Goal: Transaction & Acquisition: Download file/media

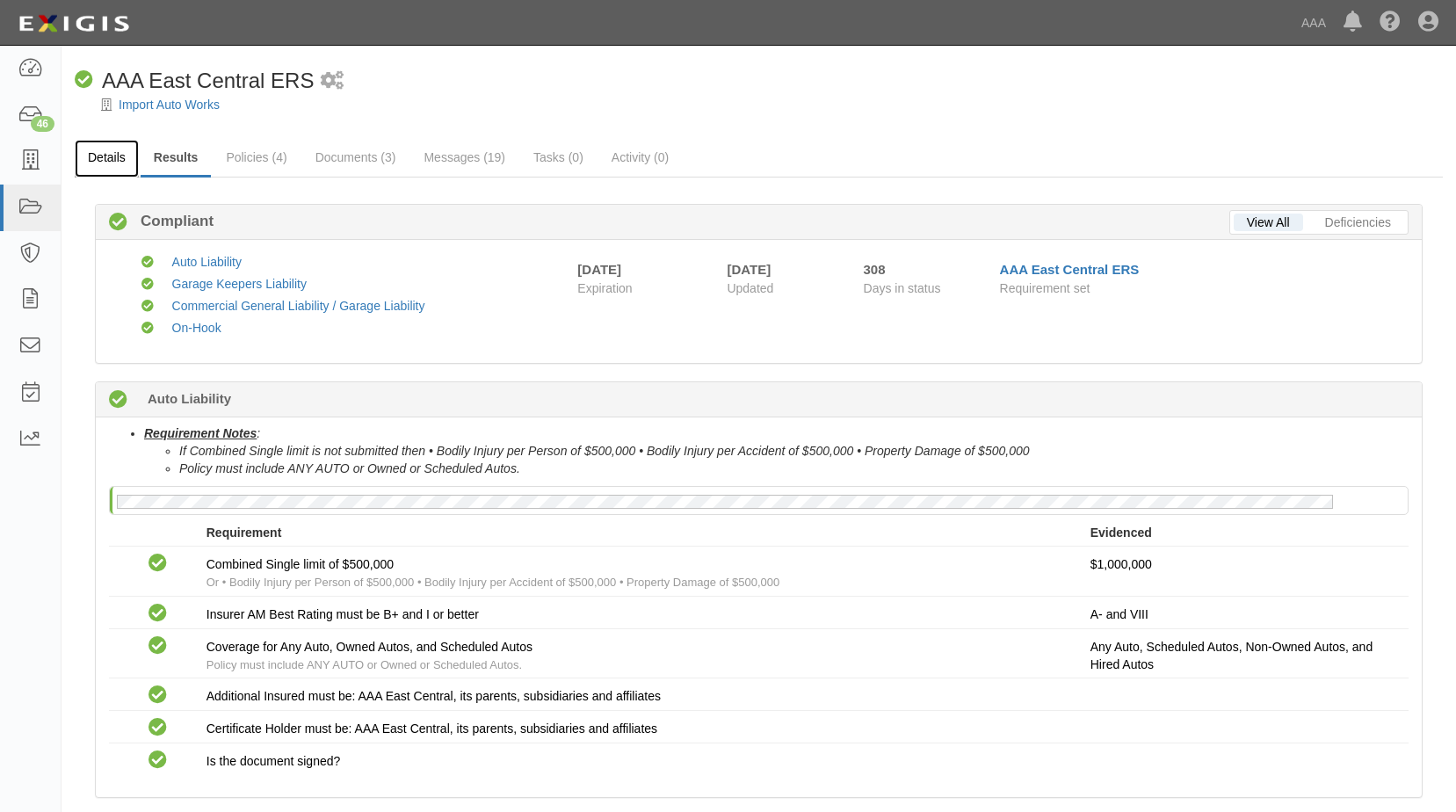
click at [116, 156] on link "Details" at bounding box center [106, 158] width 64 height 38
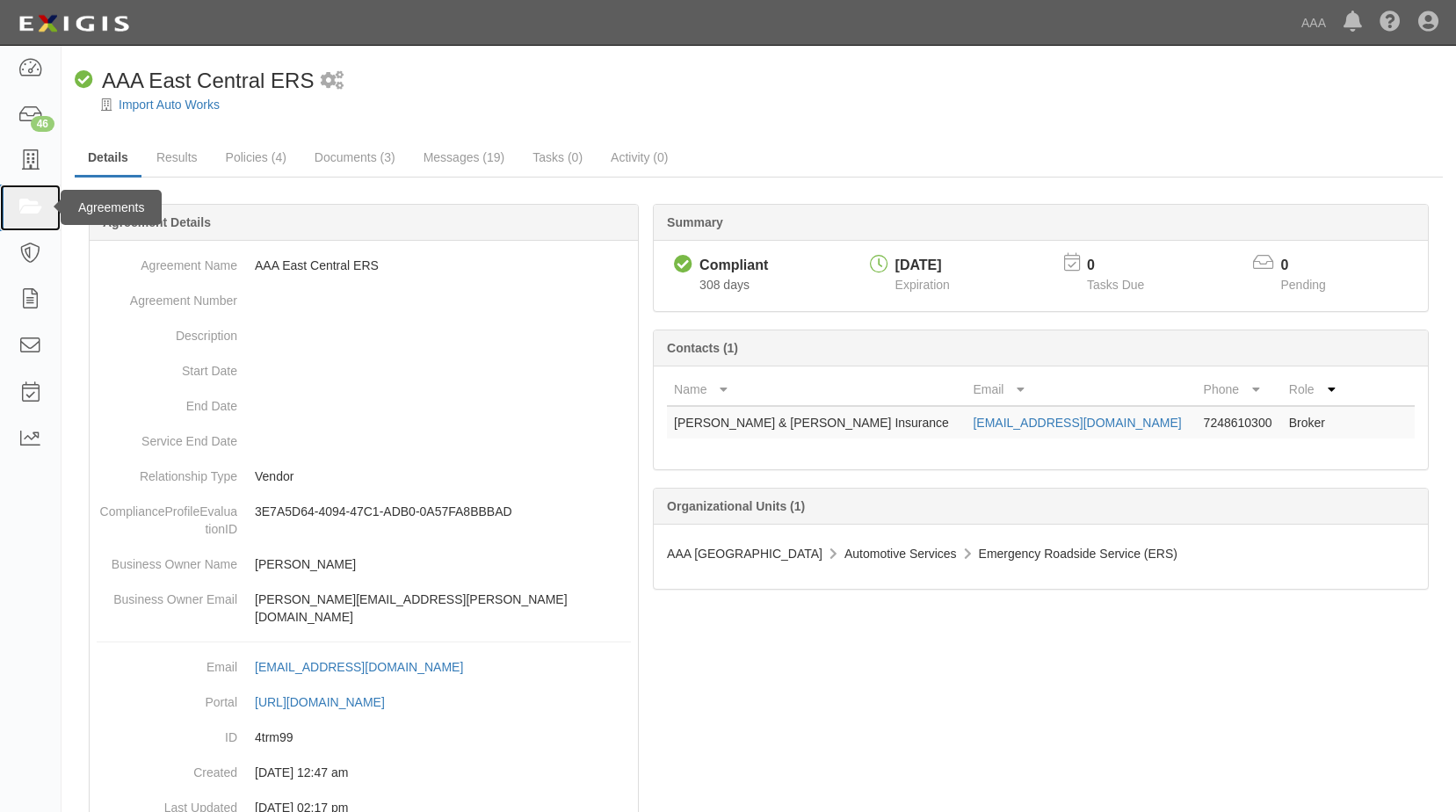
click at [33, 202] on icon at bounding box center [29, 208] width 25 height 20
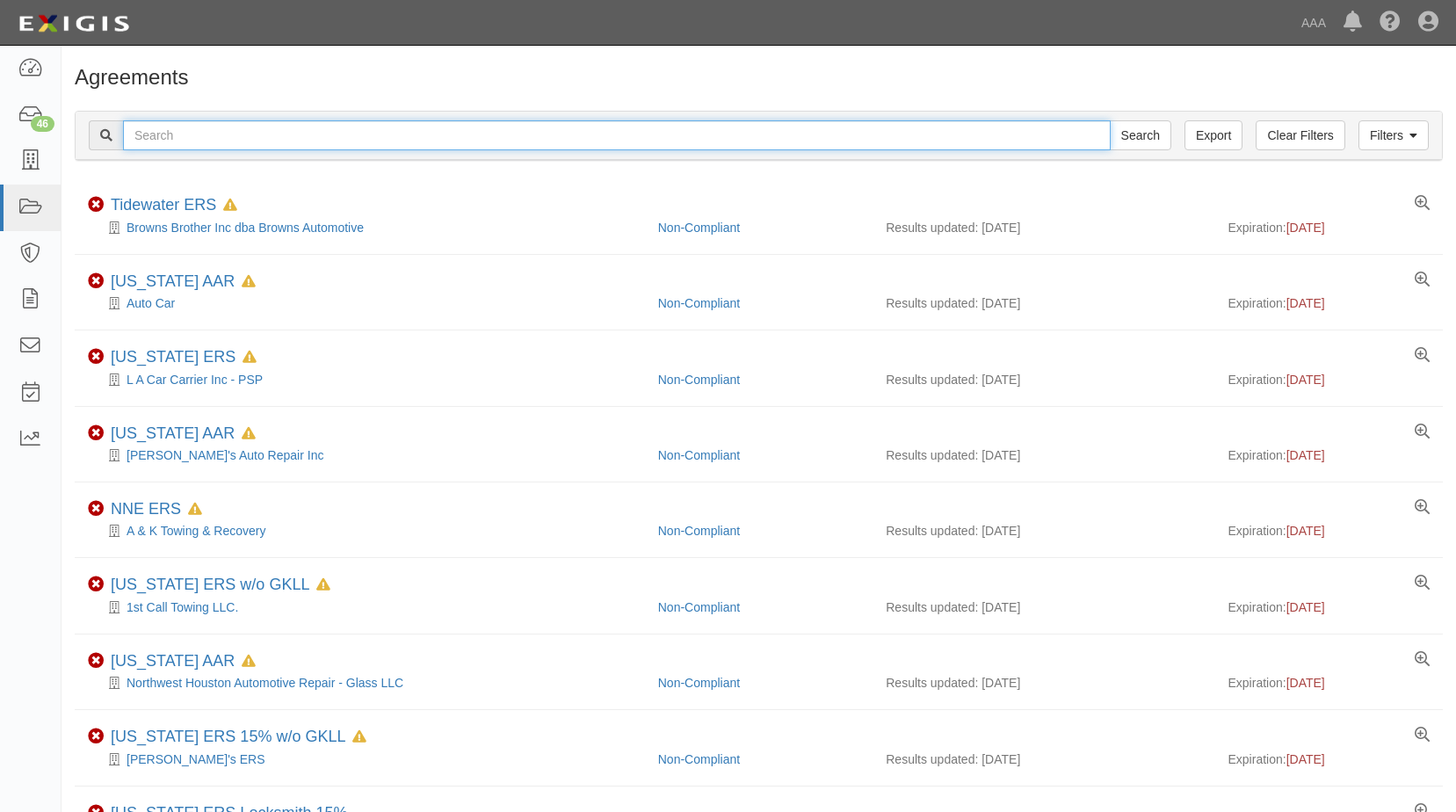
click at [237, 136] on input "text" at bounding box center [616, 135] width 987 height 30
type input "mosby"
click at [1110, 120] on input "Search" at bounding box center [1141, 135] width 61 height 30
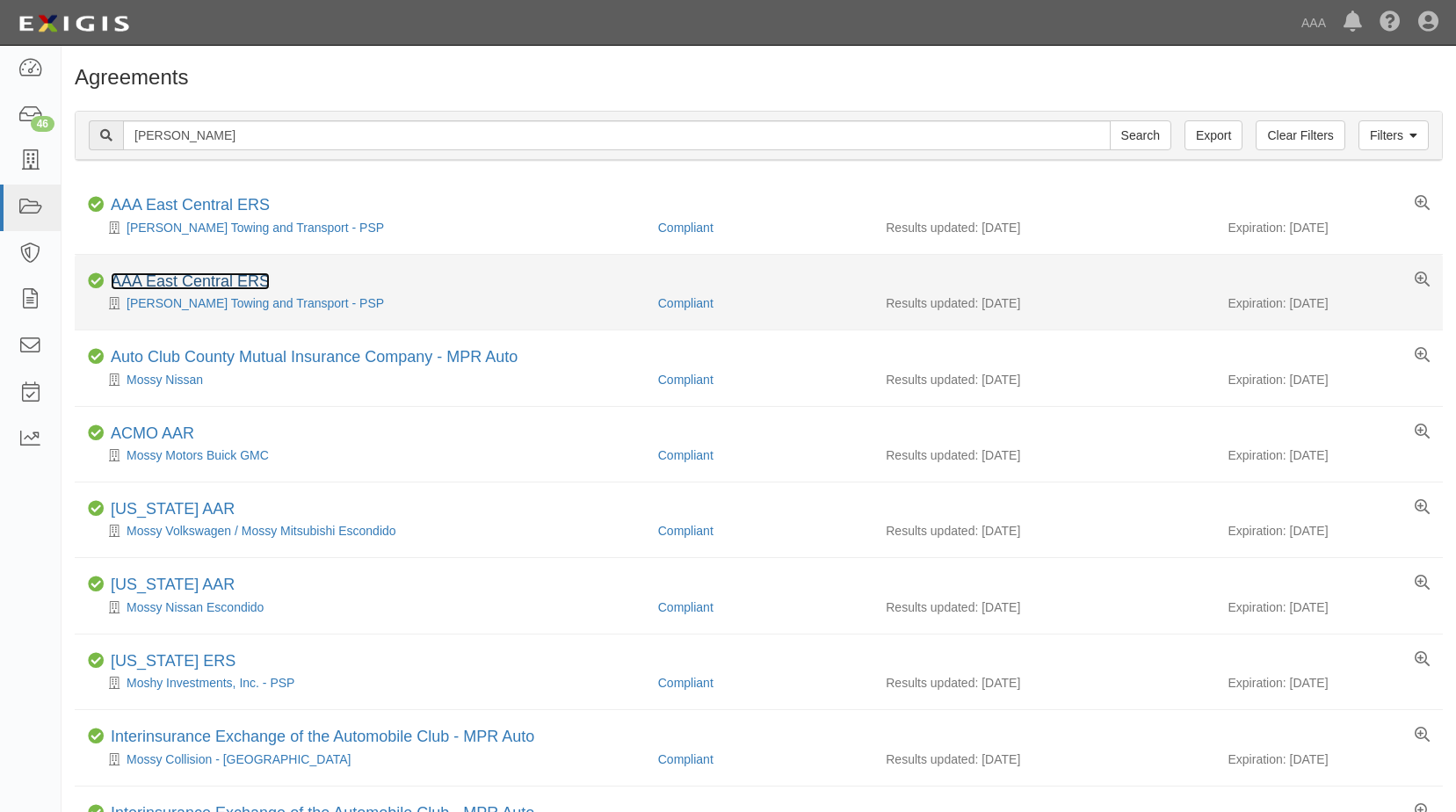
click at [267, 280] on link "AAA East Central ERS" at bounding box center [190, 280] width 159 height 17
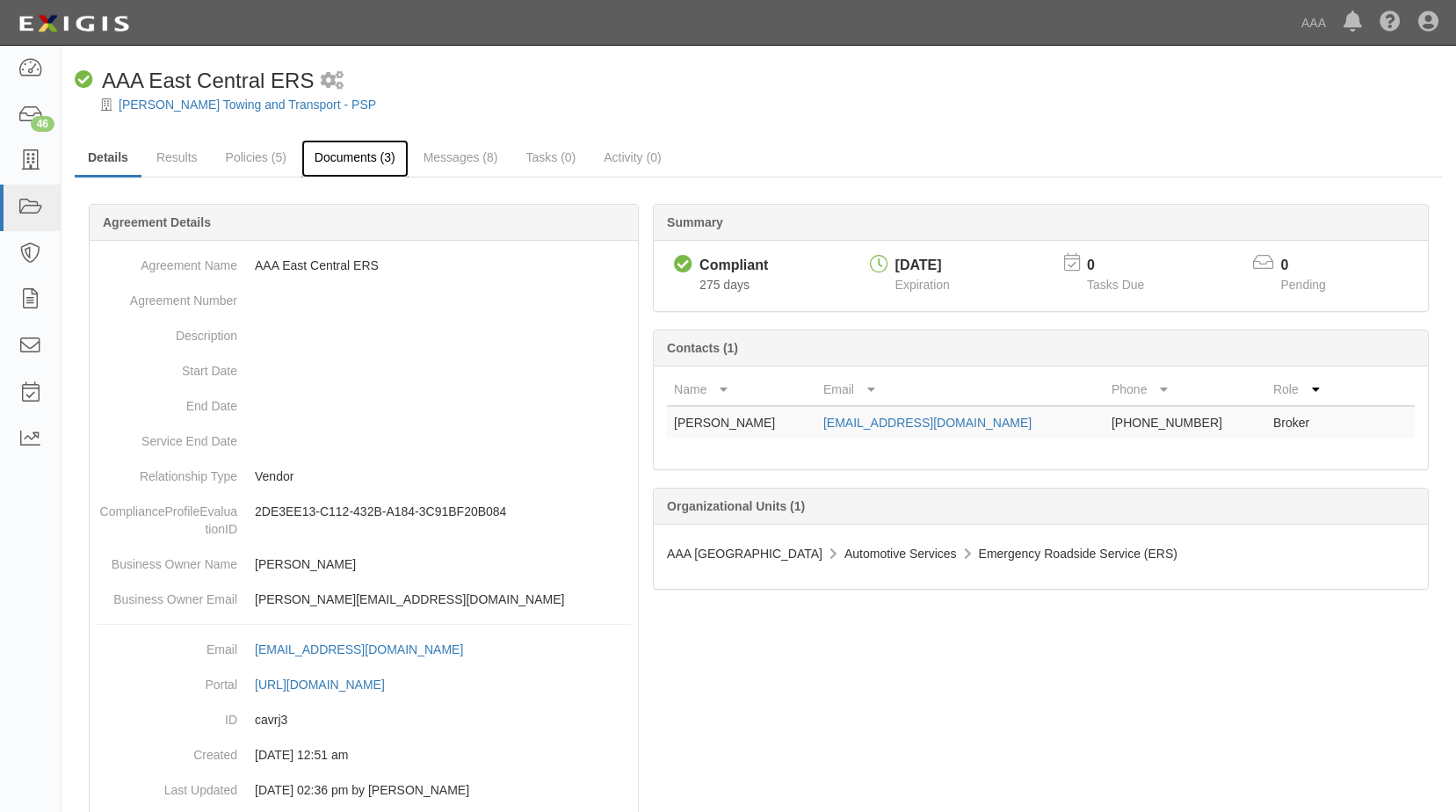
click at [342, 158] on link "Documents (3)" at bounding box center [355, 158] width 107 height 38
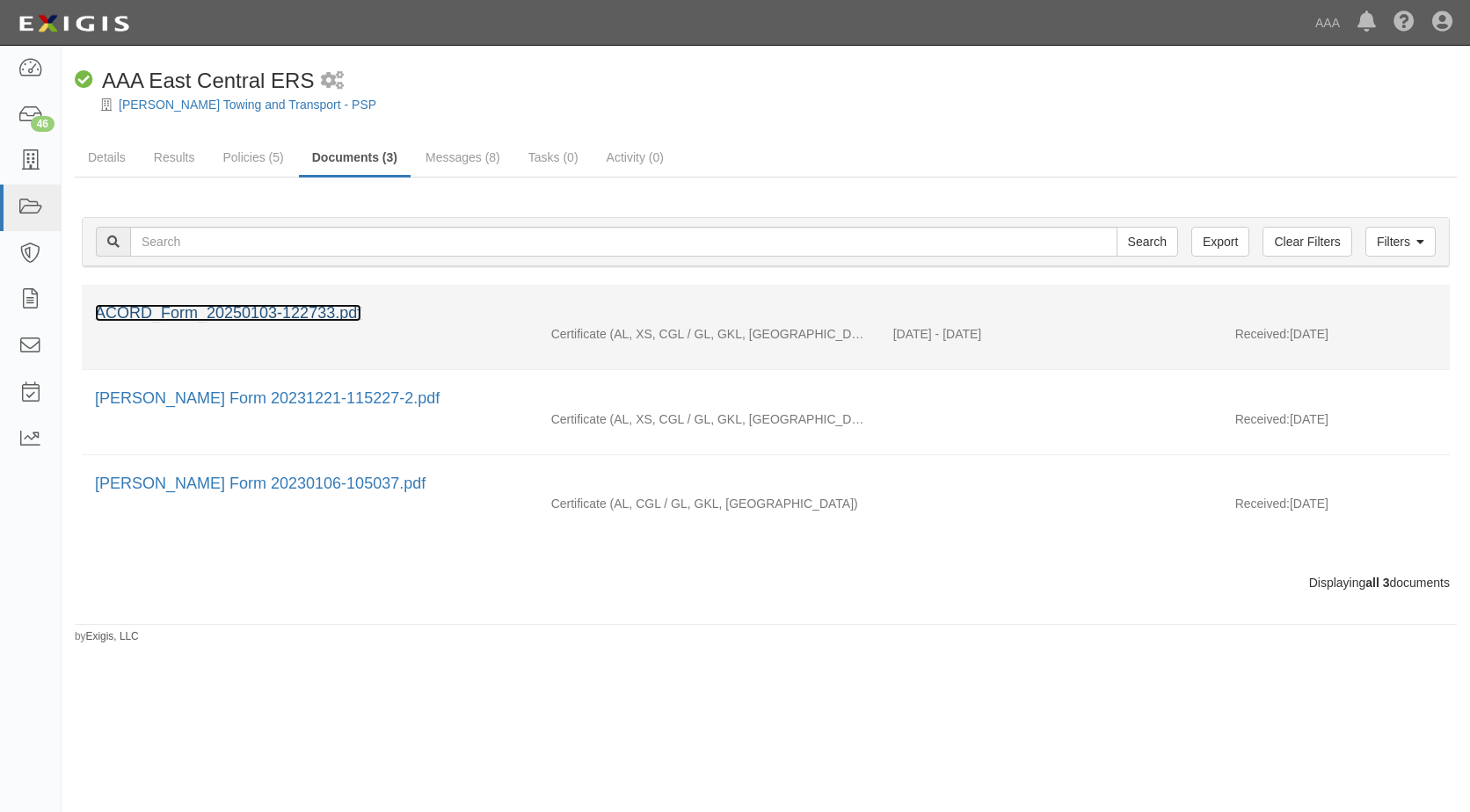
click at [286, 304] on link "ACORD_Form_20250103-122733.pdf" at bounding box center [228, 313] width 266 height 17
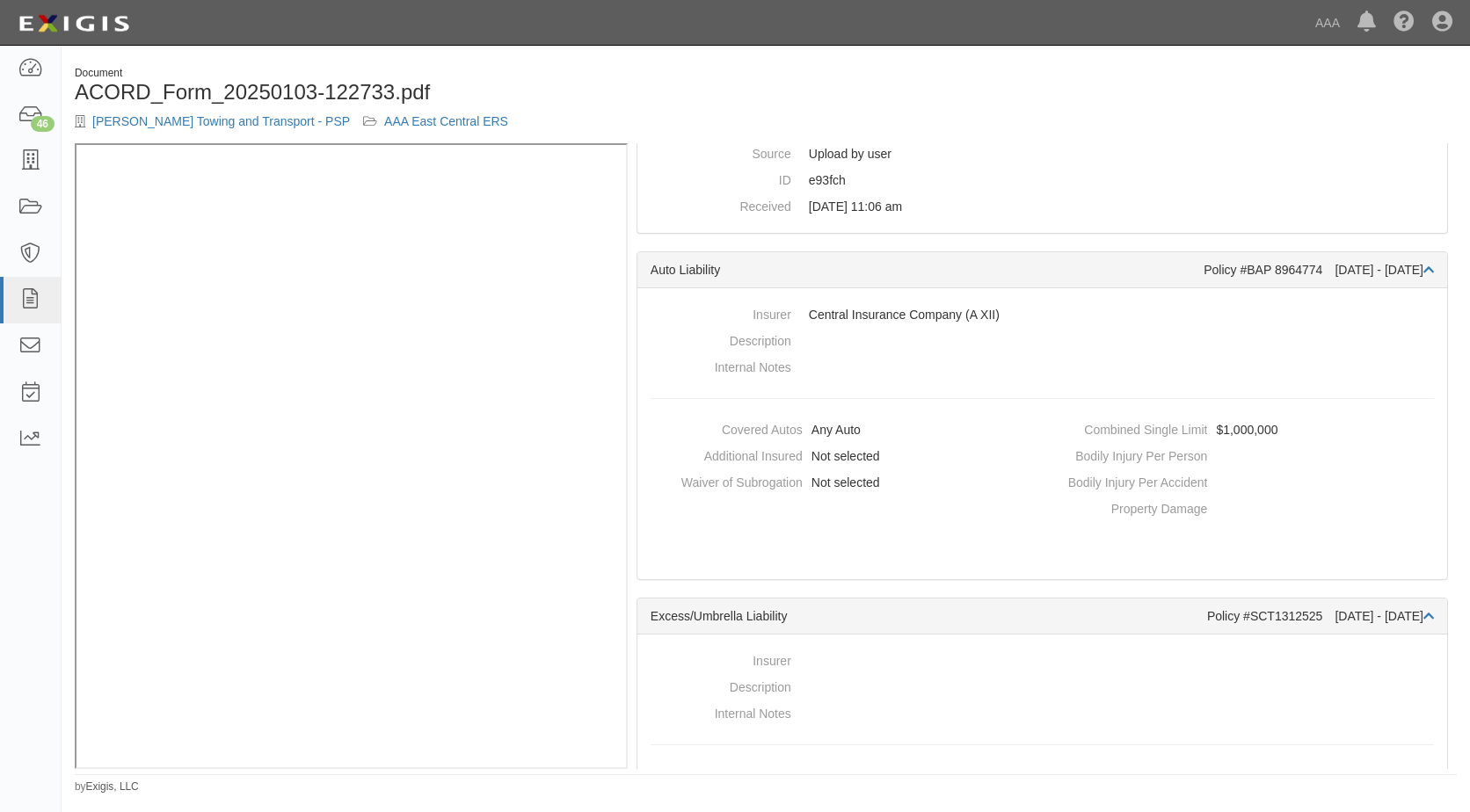
scroll to position [339, 0]
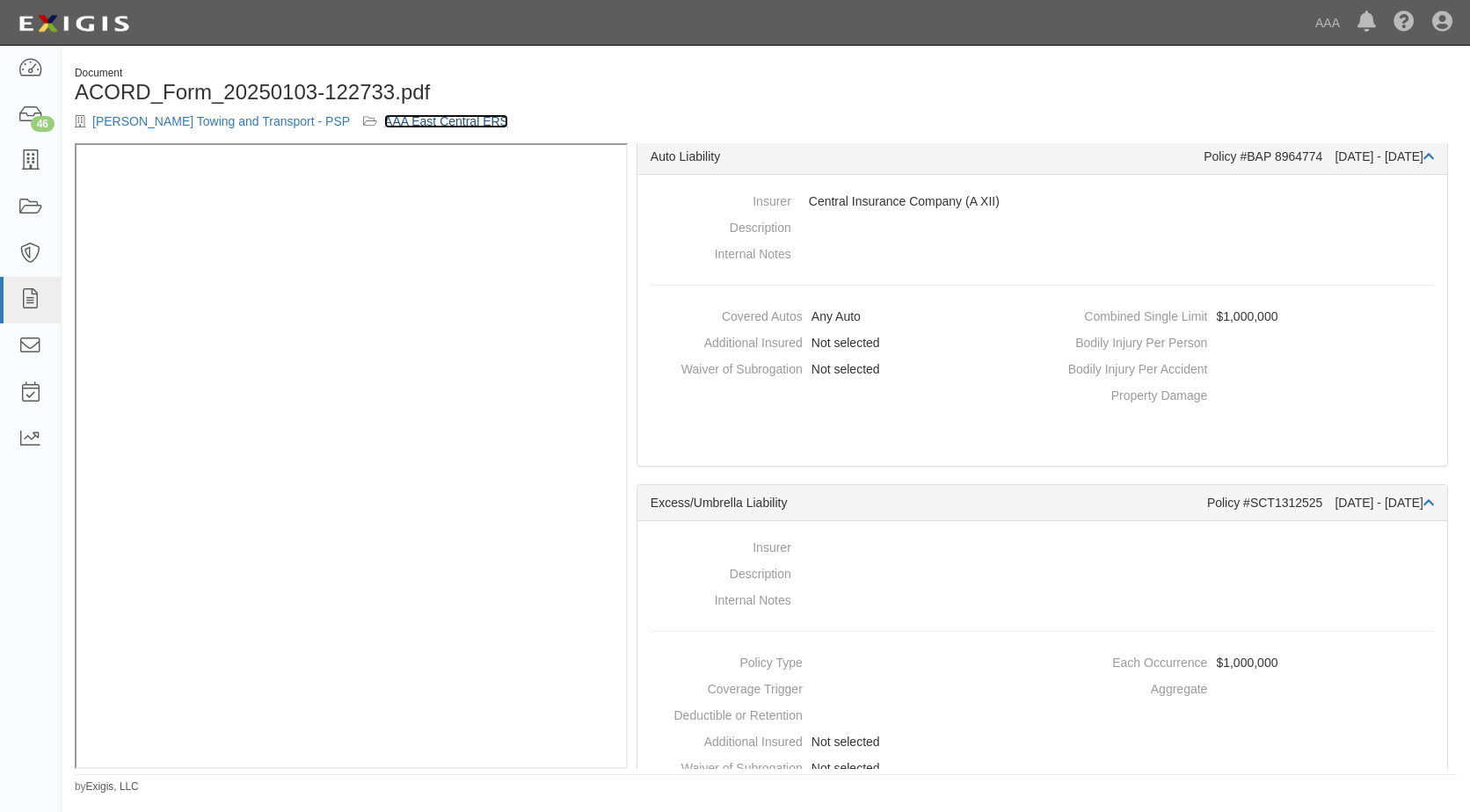
click at [384, 120] on link "AAA East Central ERS" at bounding box center [446, 121] width 124 height 14
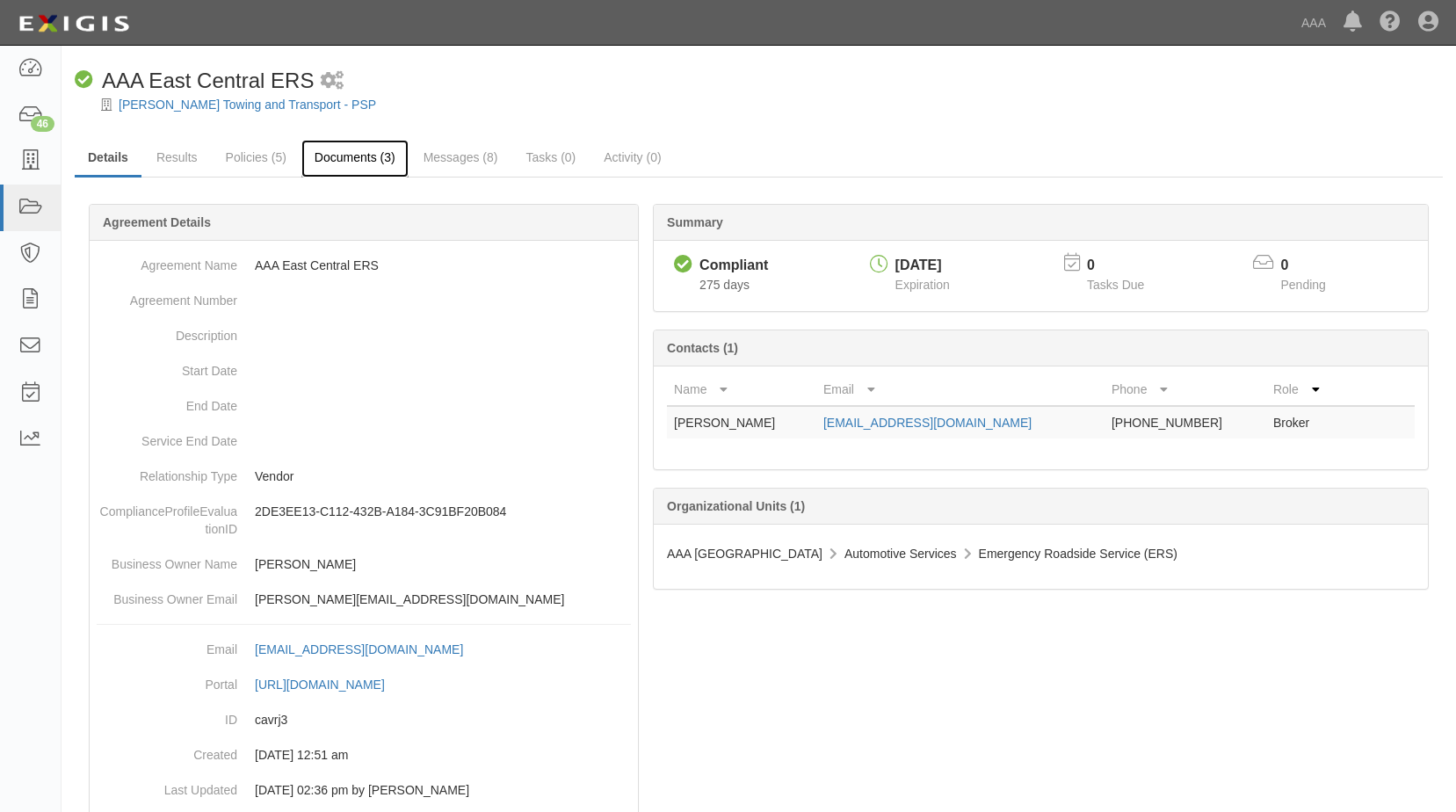
click at [370, 151] on link "Documents (3)" at bounding box center [355, 158] width 107 height 38
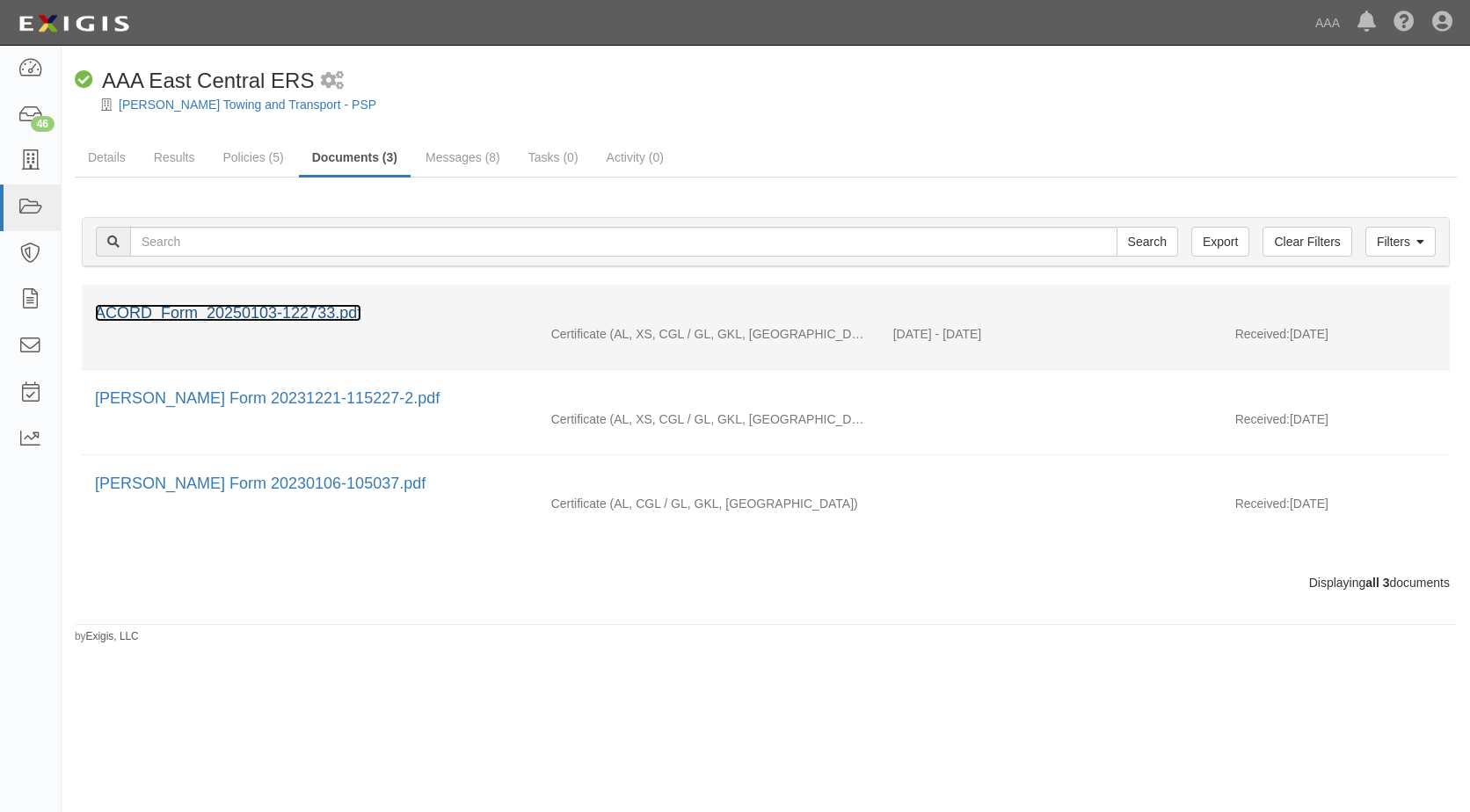
click at [221, 305] on link "ACORD_Form_20250103-122733.pdf" at bounding box center [228, 313] width 266 height 17
